Goal: Information Seeking & Learning: Learn about a topic

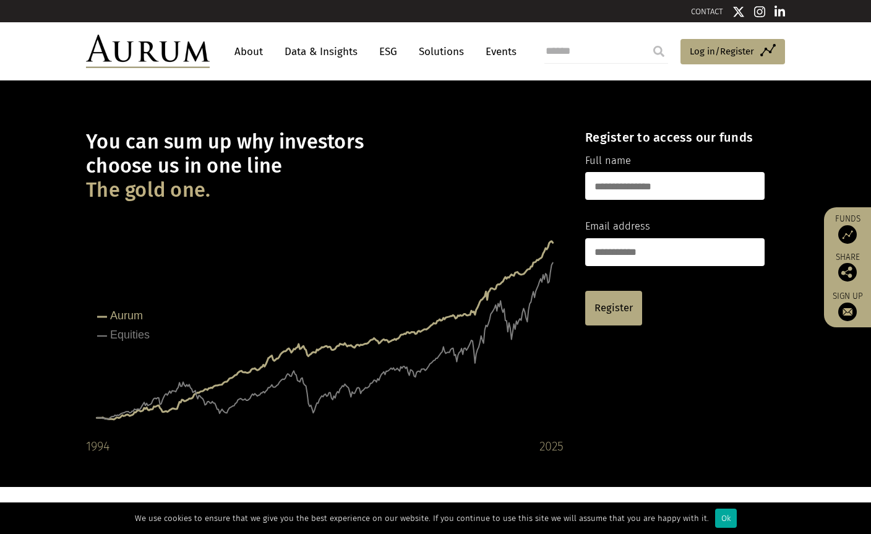
click at [320, 51] on link "Data & Insights" at bounding box center [320, 51] width 85 height 23
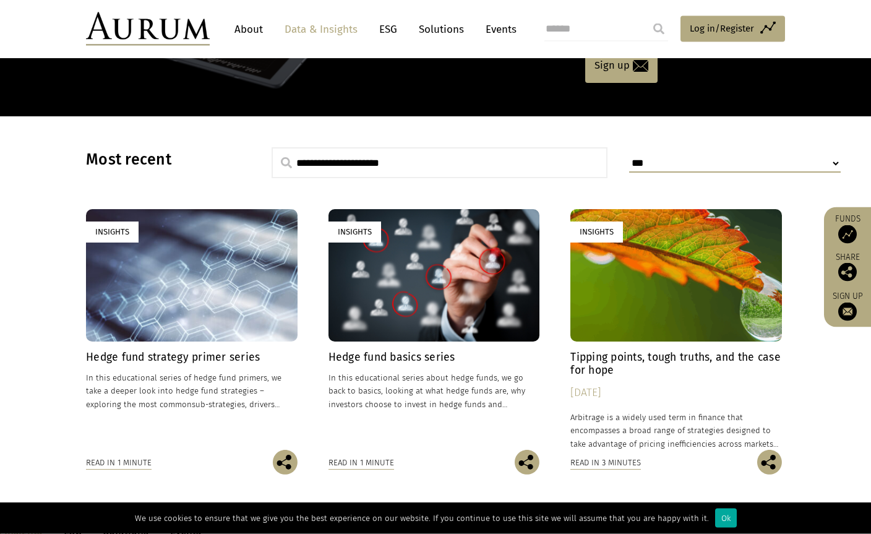
scroll to position [243, 0]
click at [171, 353] on h4 "Hedge fund strategy primer series" at bounding box center [192, 357] width 212 height 13
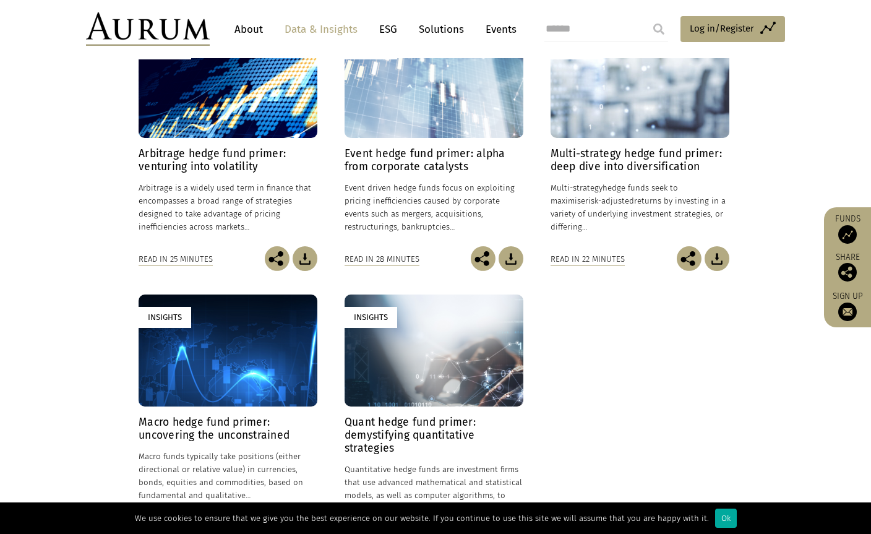
scroll to position [354, 0]
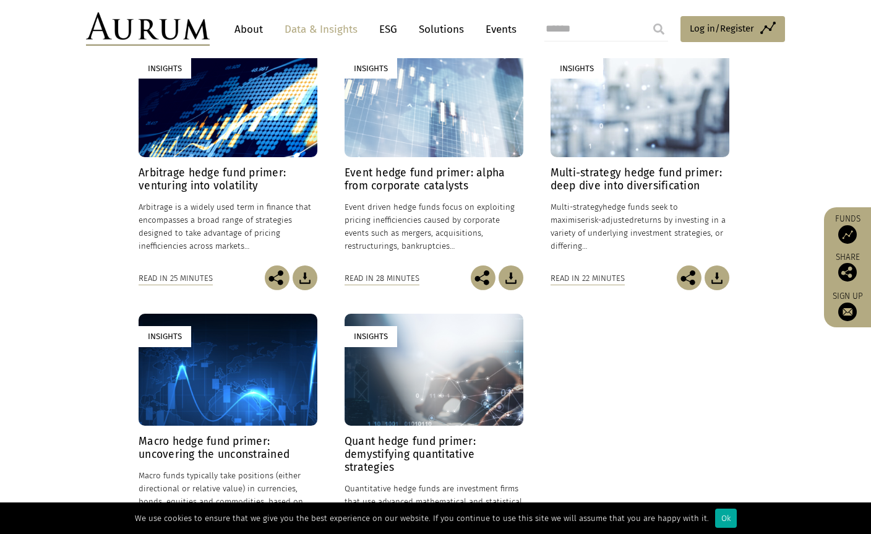
click at [635, 169] on h4 "Multi-strategy hedge fund primer: deep dive into diversification" at bounding box center [640, 179] width 179 height 26
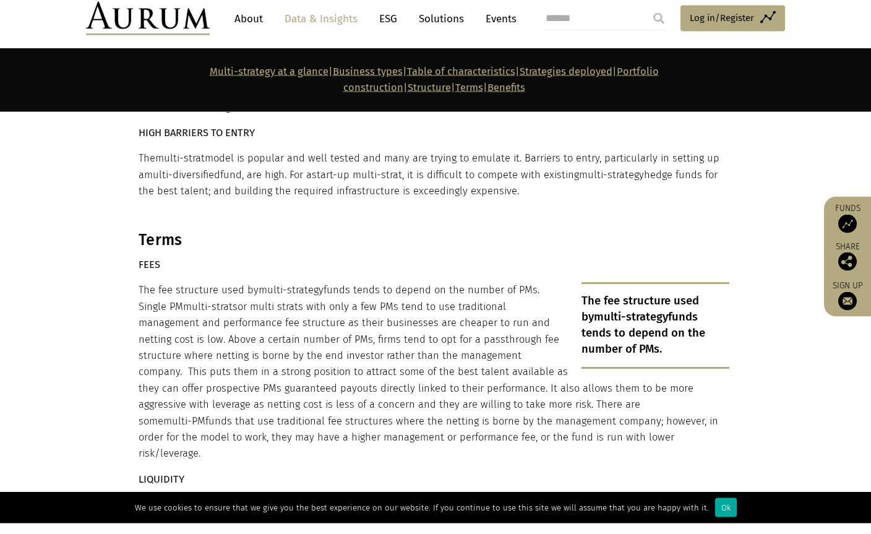
scroll to position [7189, 0]
